Goal: Task Accomplishment & Management: Use online tool/utility

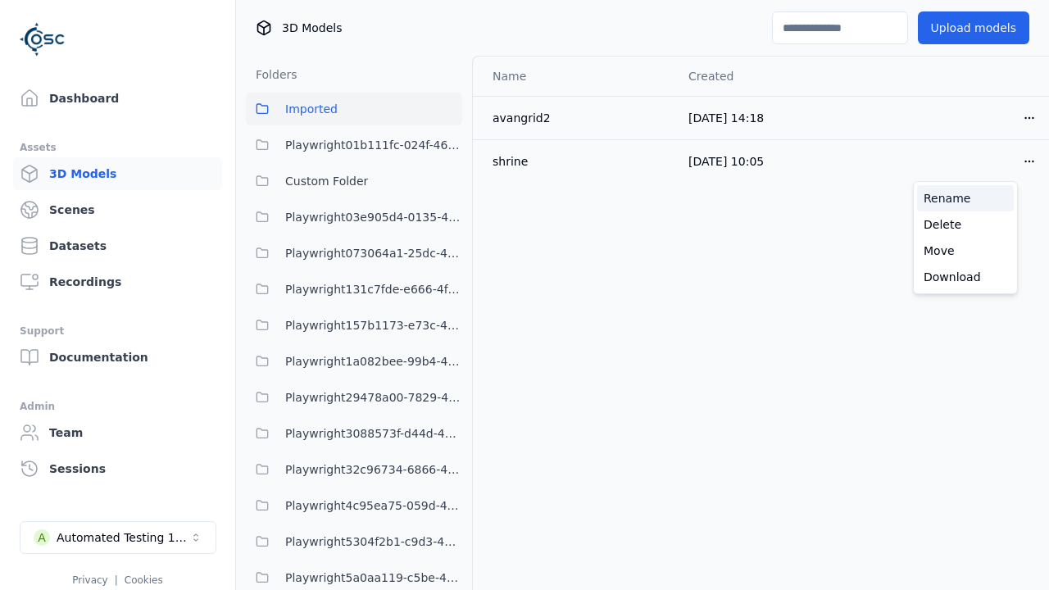
click at [965, 198] on div "Rename" at bounding box center [965, 198] width 97 height 26
click at [1001, 161] on html "Support Dashboard Assets 3D Models Scenes Datasets Recordings Support Documenta…" at bounding box center [524, 295] width 1049 height 590
click at [965, 198] on div "Rename" at bounding box center [965, 198] width 97 height 26
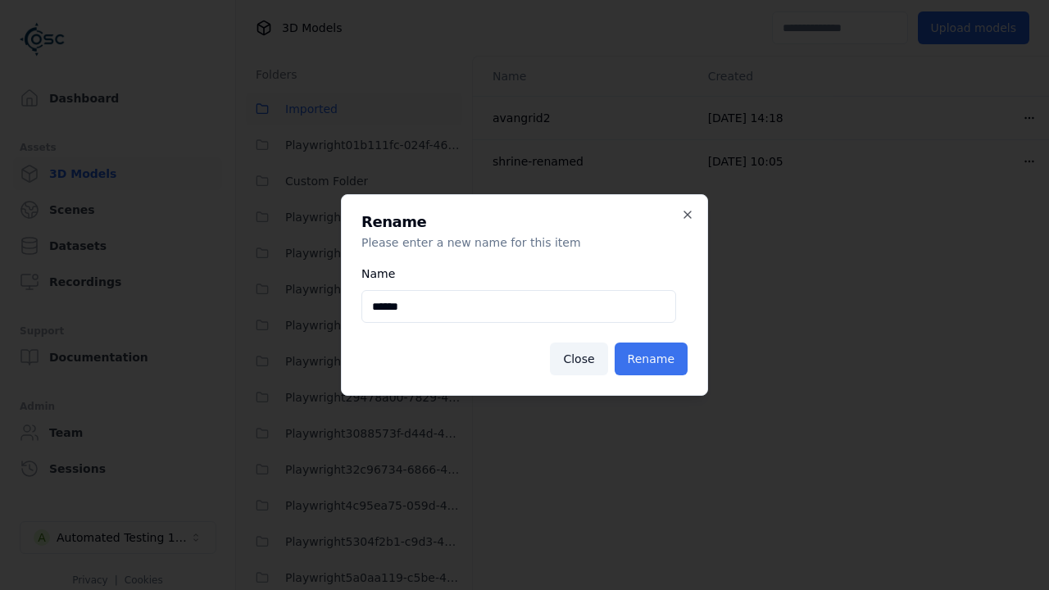
click at [653, 359] on button "Rename" at bounding box center [650, 358] width 73 height 33
